Goal: Find specific page/section: Find specific page/section

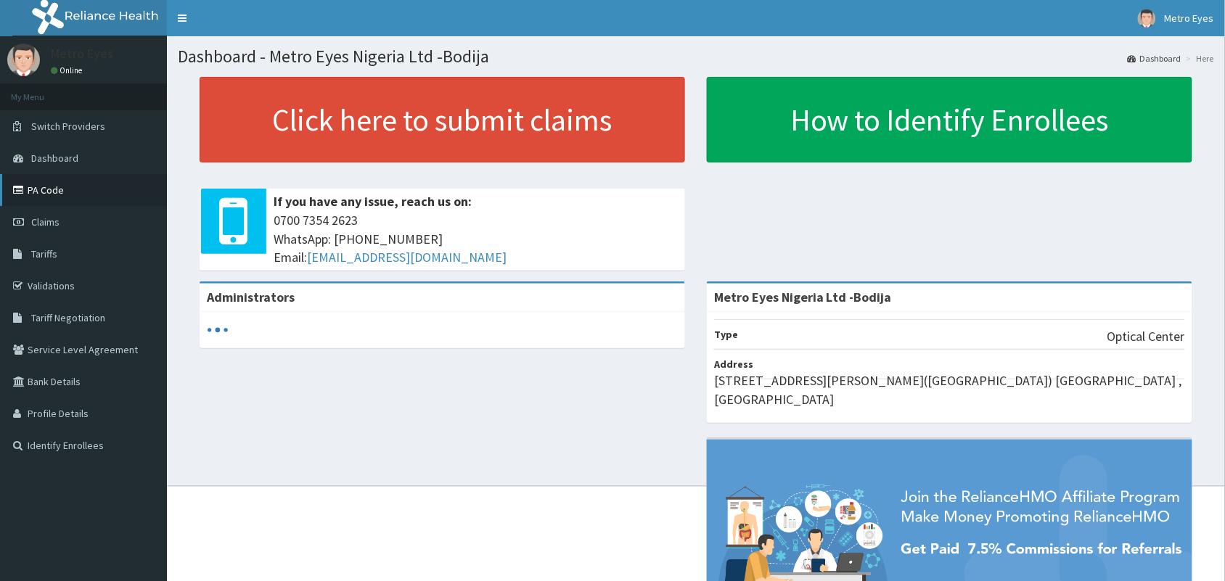
click at [87, 192] on link "PA Code" at bounding box center [83, 190] width 167 height 32
